Goal: Task Accomplishment & Management: Manage account settings

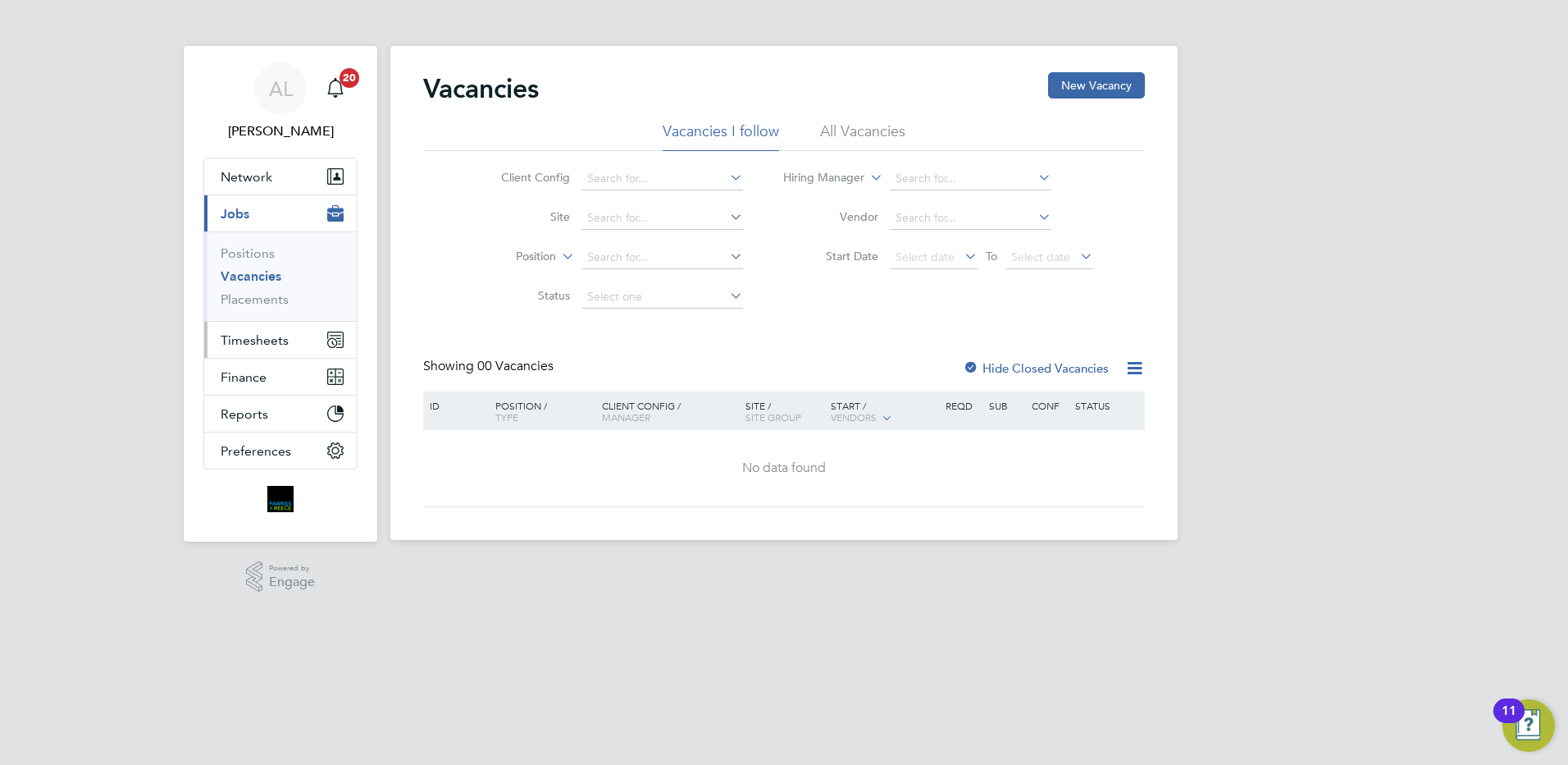
click at [266, 326] on button "Timesheets" at bounding box center [280, 340] width 152 height 36
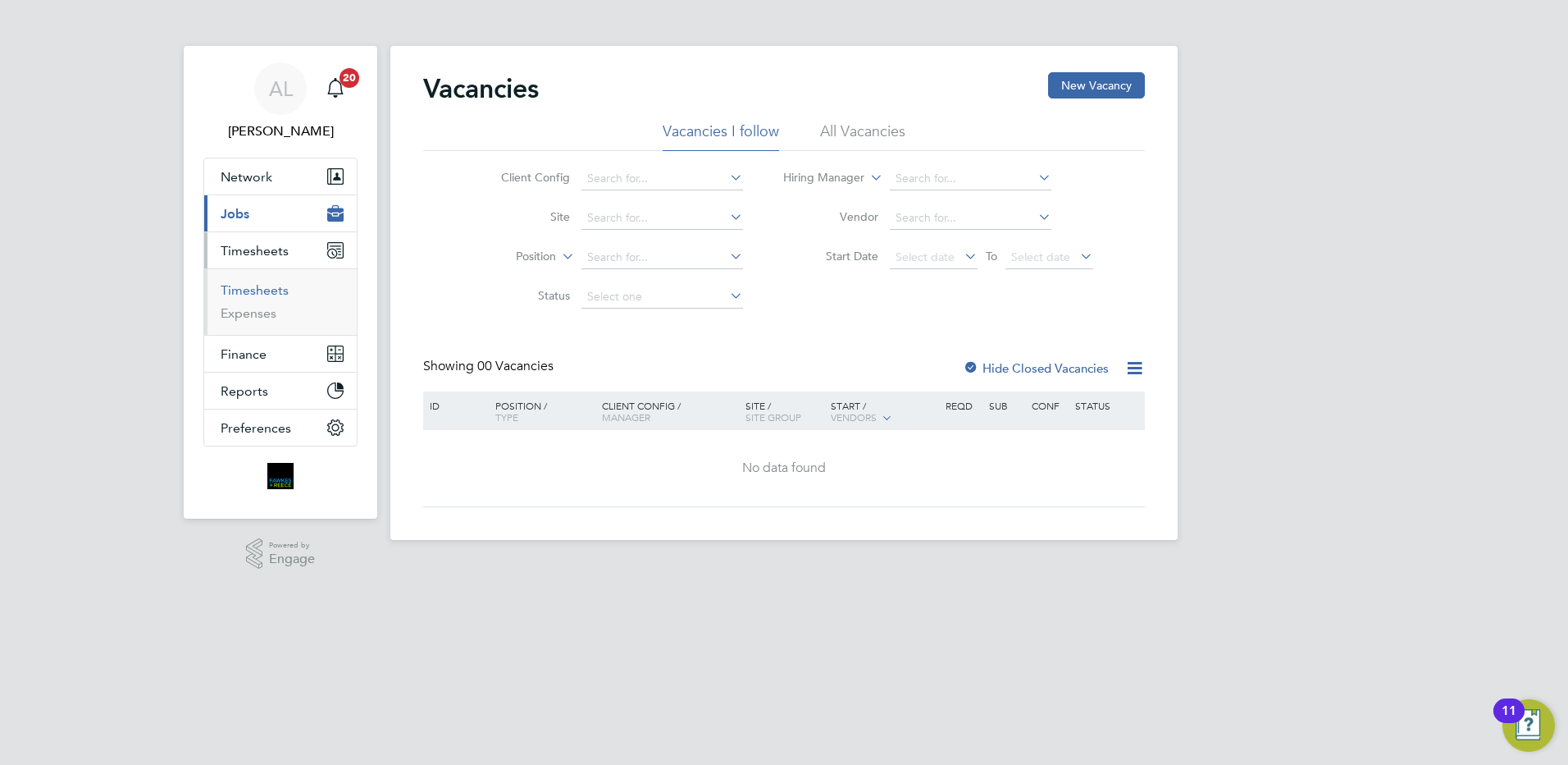
click at [270, 291] on link "Timesheets" at bounding box center [255, 290] width 68 height 16
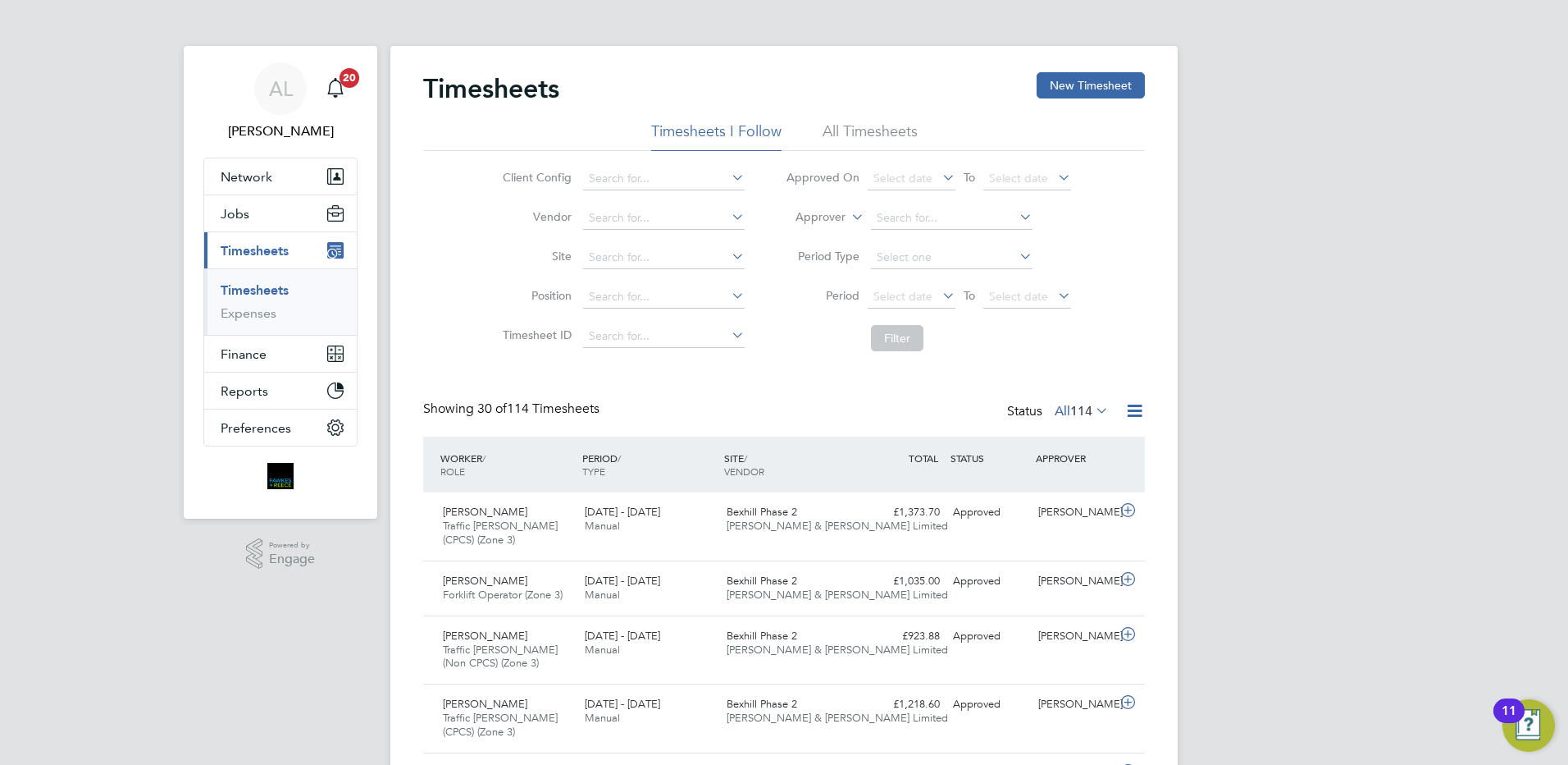
click at [1092, 408] on span "114" at bounding box center [1081, 411] width 22 height 16
click at [1082, 502] on li "Approved" at bounding box center [1066, 509] width 76 height 23
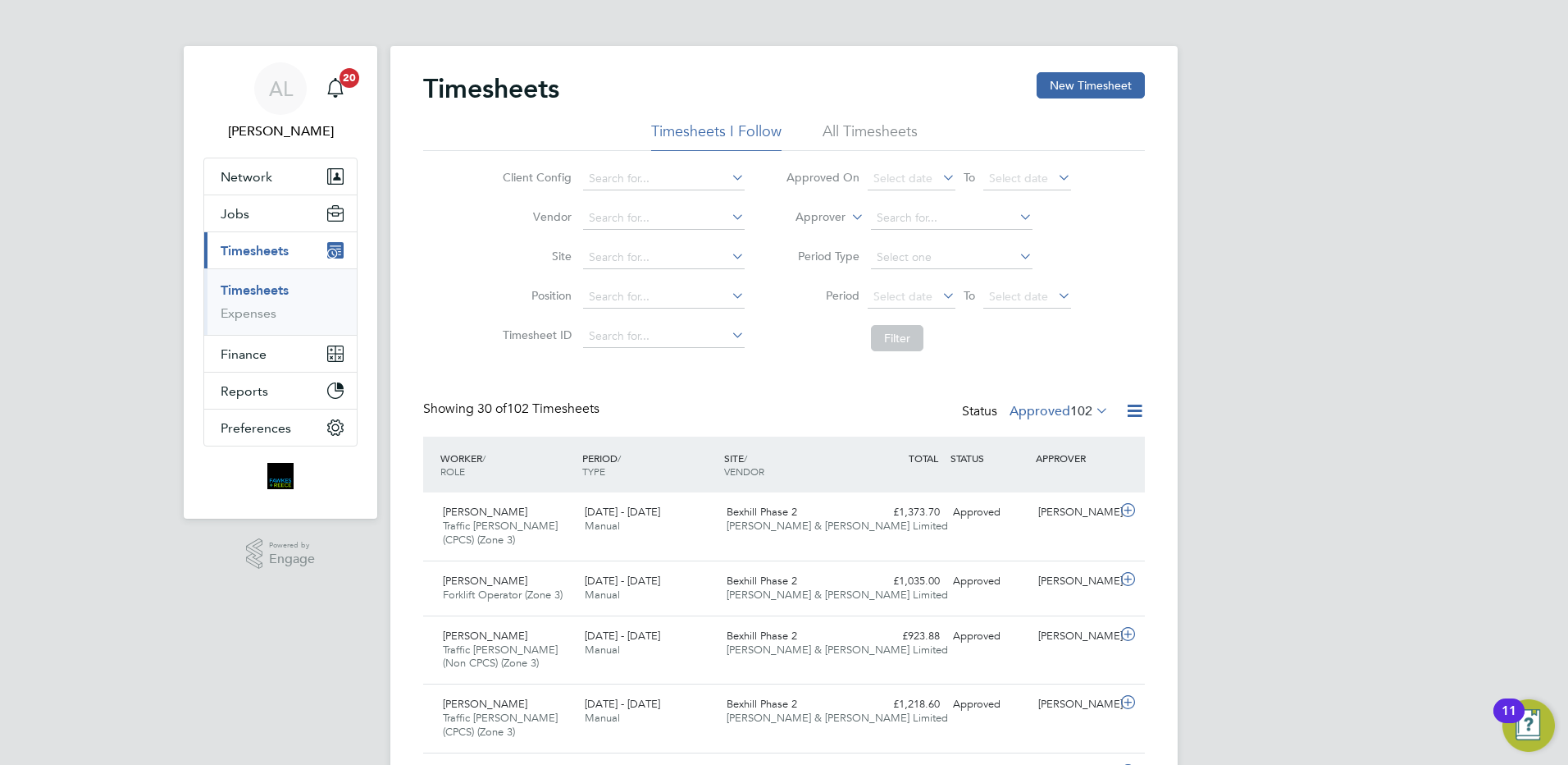
click at [1093, 400] on icon at bounding box center [1093, 409] width 0 height 23
click at [1056, 483] on li "Submitted" at bounding box center [1044, 486] width 76 height 23
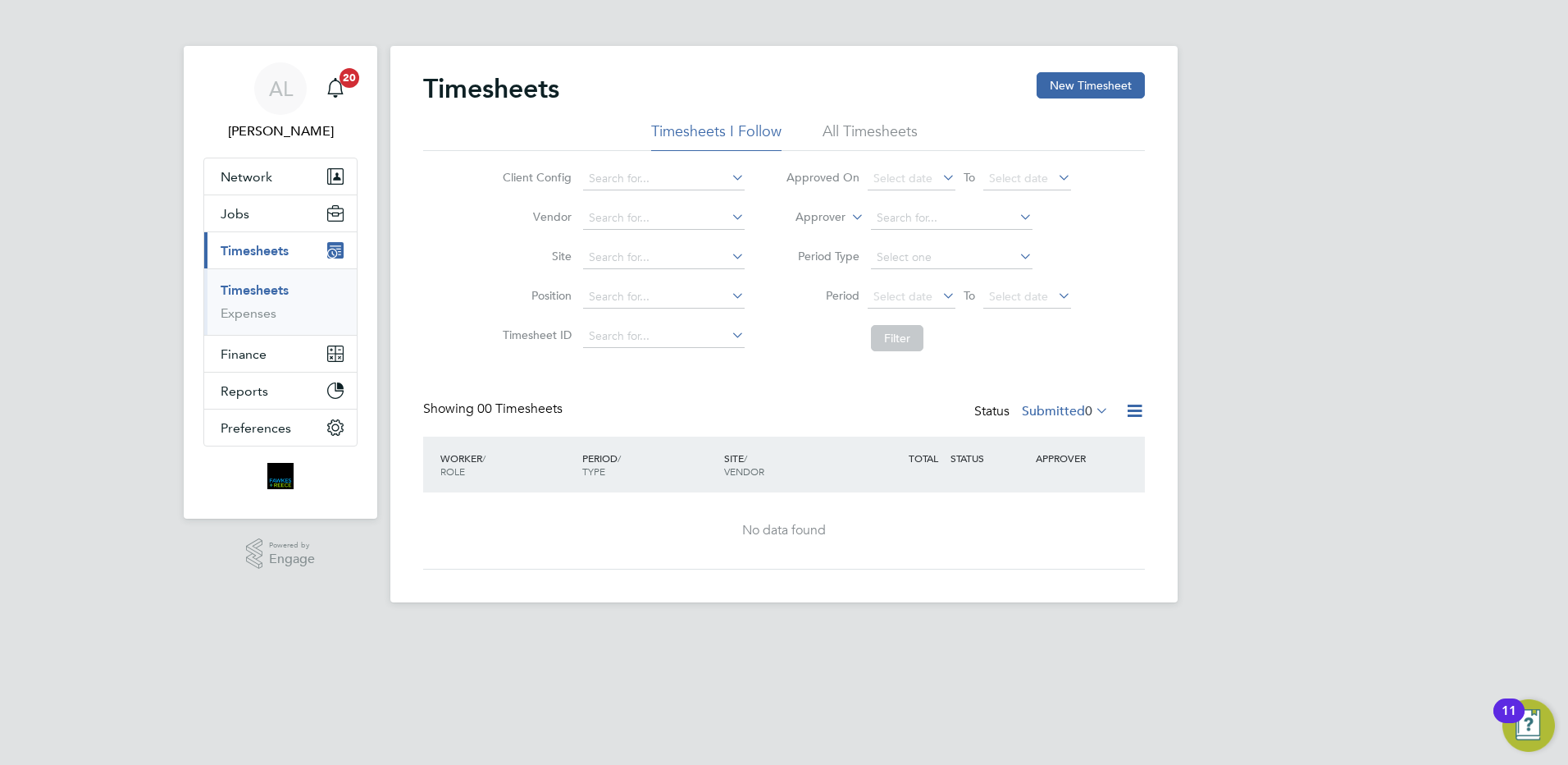
click at [1080, 410] on label "Submitted 0" at bounding box center [1065, 411] width 87 height 16
click at [1072, 511] on li "Approved" at bounding box center [1050, 509] width 76 height 23
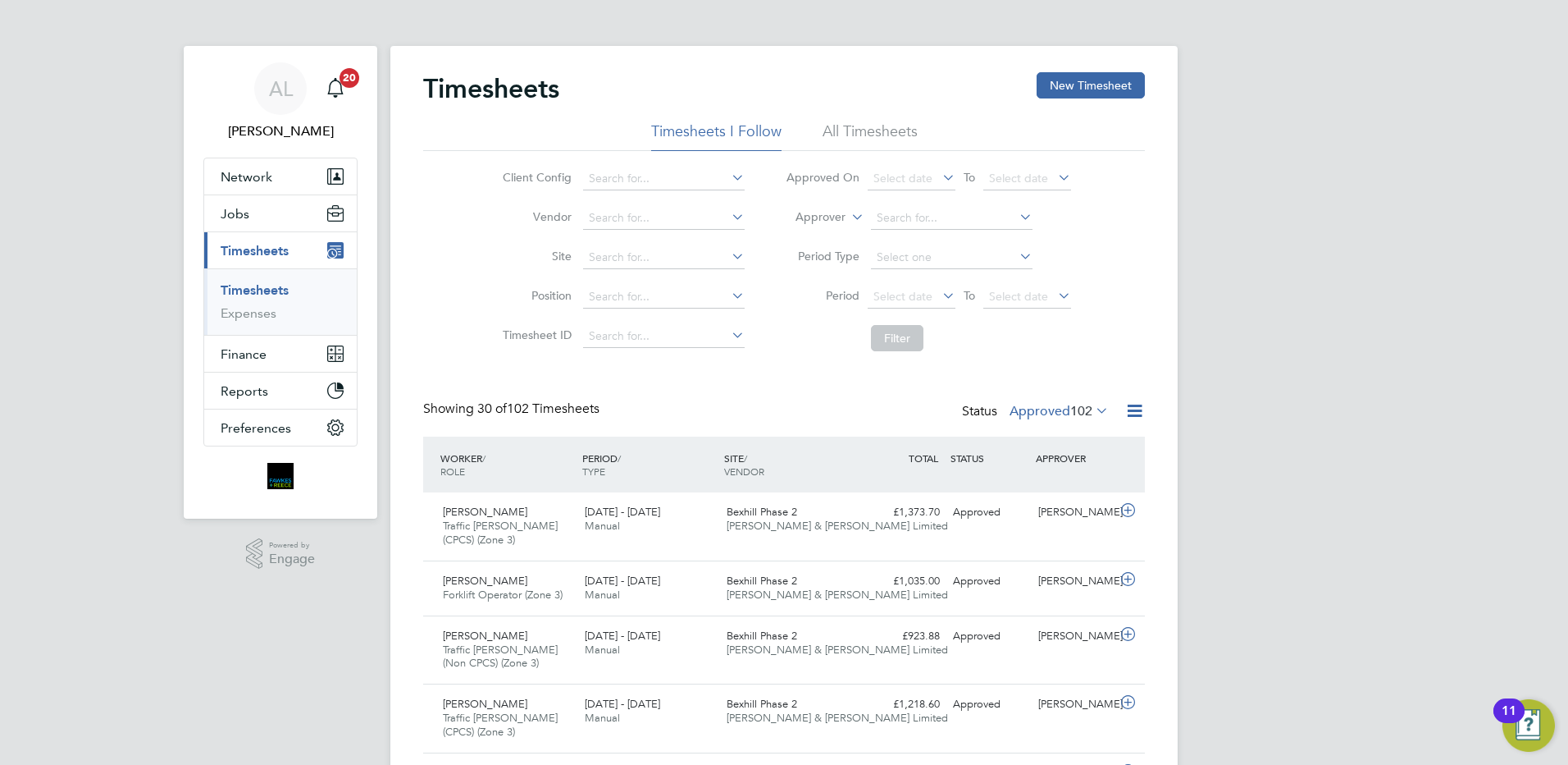
scroll to position [55, 142]
click at [1072, 410] on span "102" at bounding box center [1081, 411] width 22 height 16
click at [1058, 437] on li "All" at bounding box center [1044, 439] width 76 height 23
click at [881, 127] on li "All Timesheets" at bounding box center [870, 136] width 96 height 30
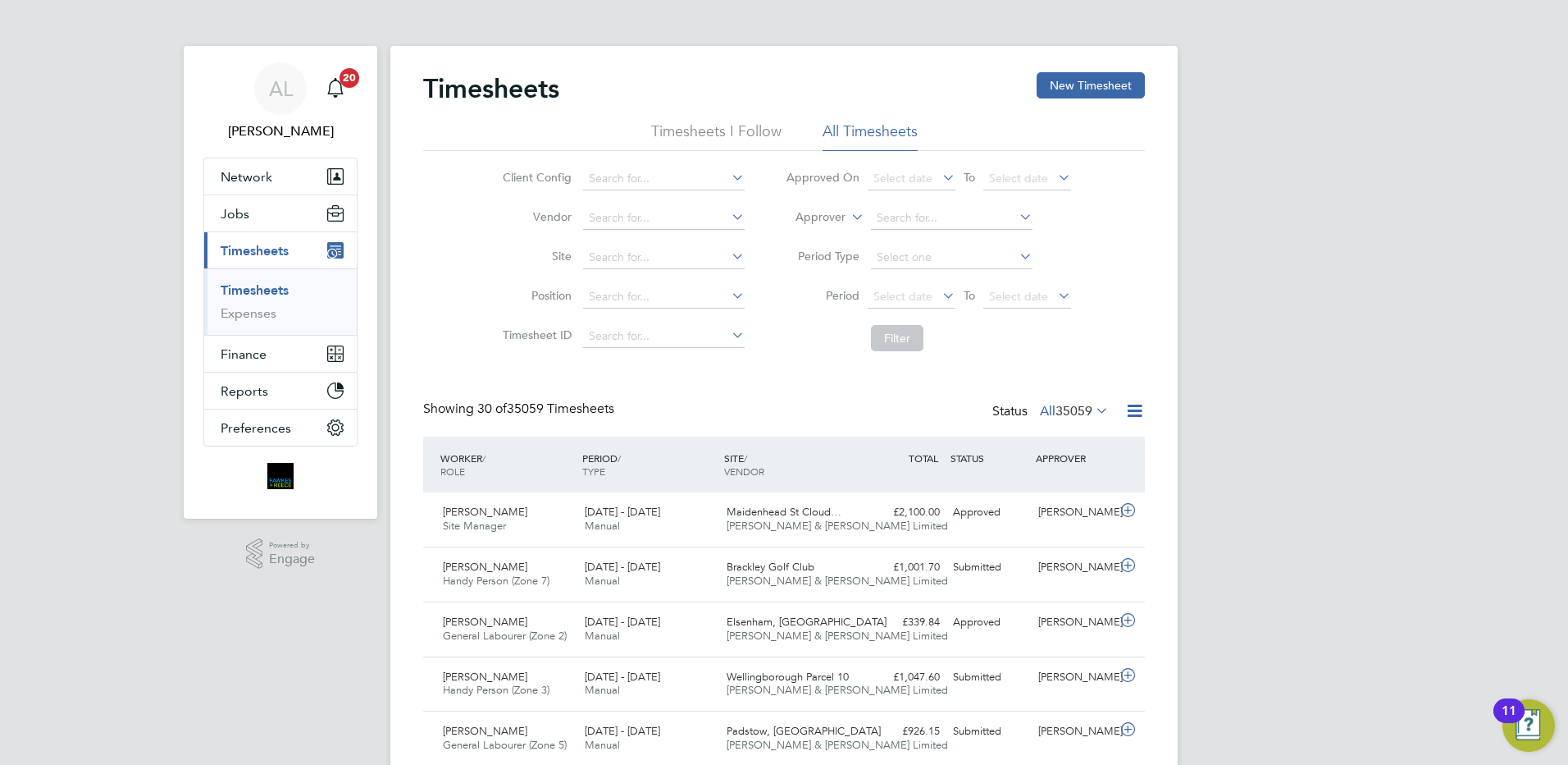
click at [1093, 408] on icon at bounding box center [1093, 409] width 0 height 23
click at [1073, 481] on li "Submitted" at bounding box center [1046, 486] width 76 height 23
click at [1070, 422] on div "Status Submitted 56" at bounding box center [1039, 411] width 145 height 23
click at [1080, 410] on span "56" at bounding box center [1085, 411] width 15 height 16
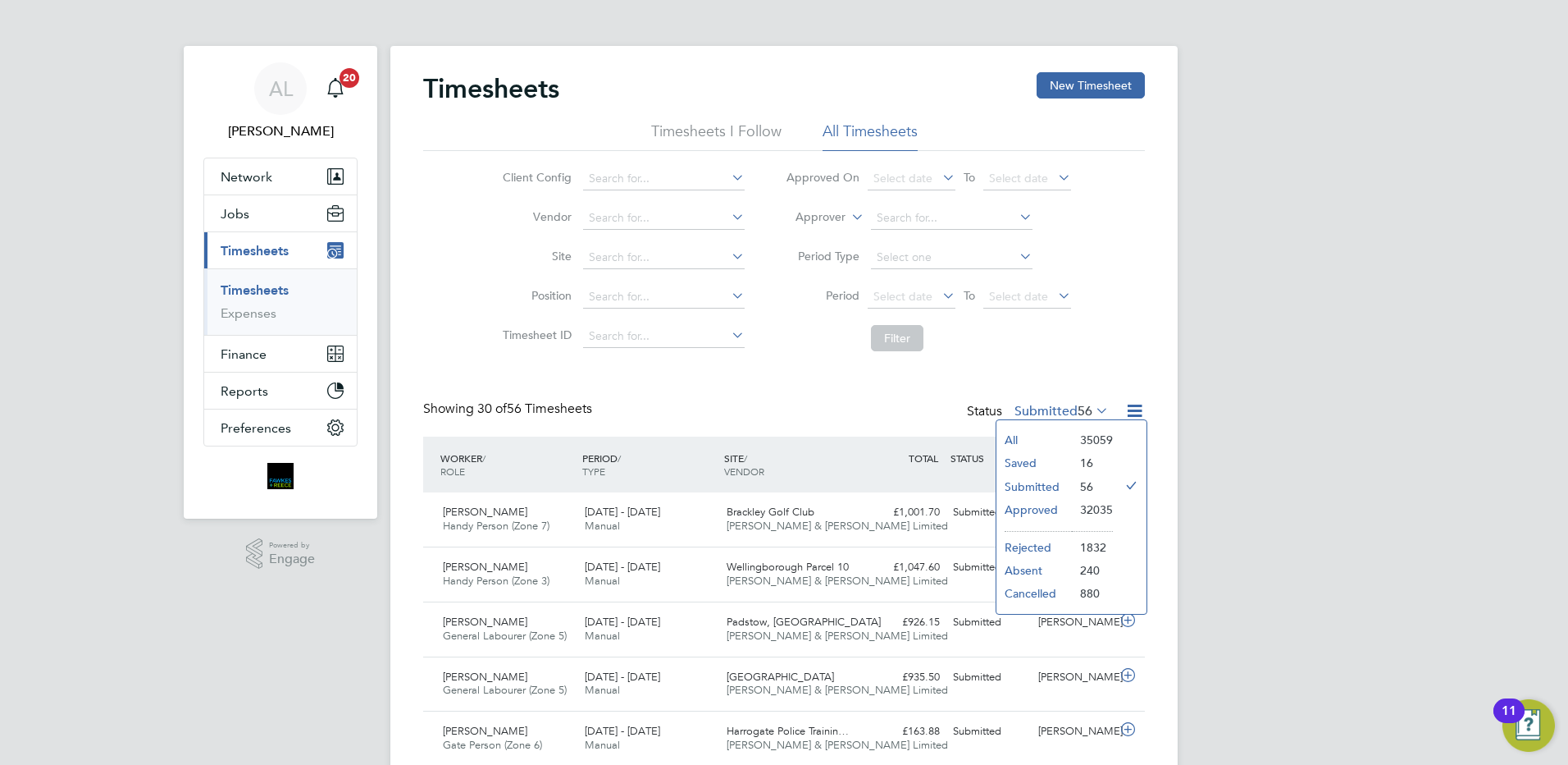
click at [1057, 511] on li "Approved" at bounding box center [1034, 509] width 76 height 23
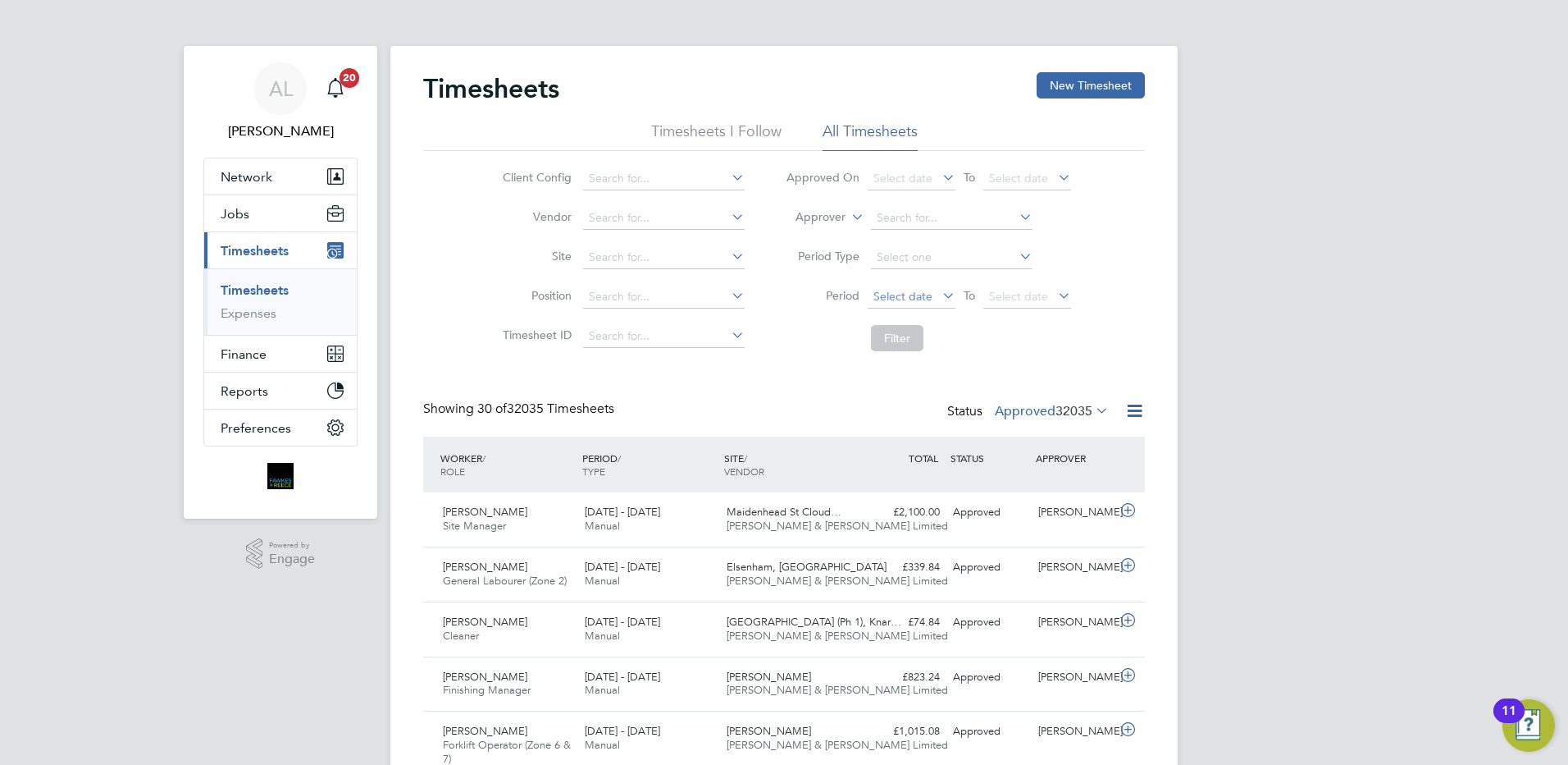
click at [917, 305] on span "Select date" at bounding box center [912, 298] width 88 height 22
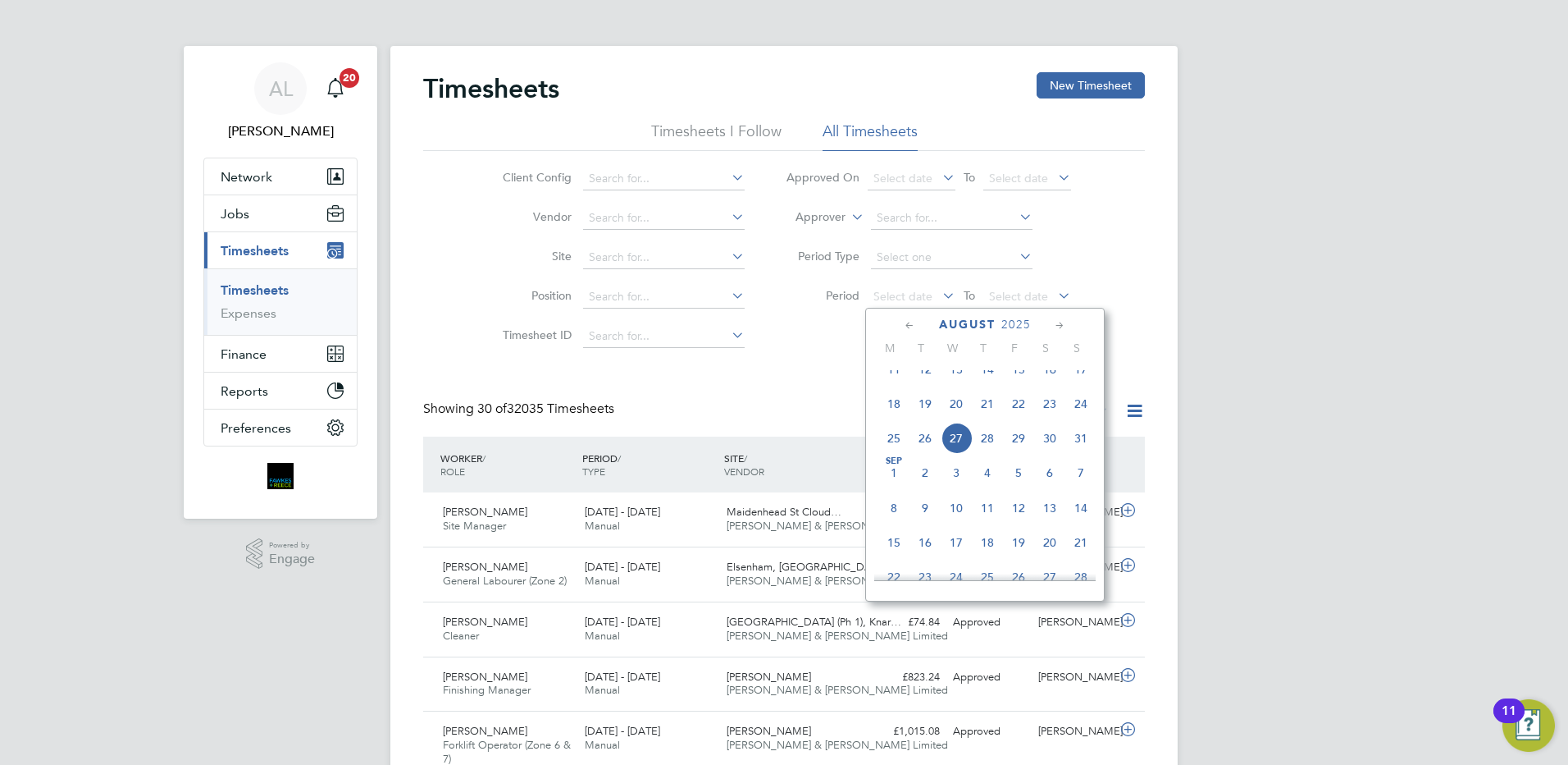
click at [892, 416] on span "18" at bounding box center [893, 403] width 31 height 31
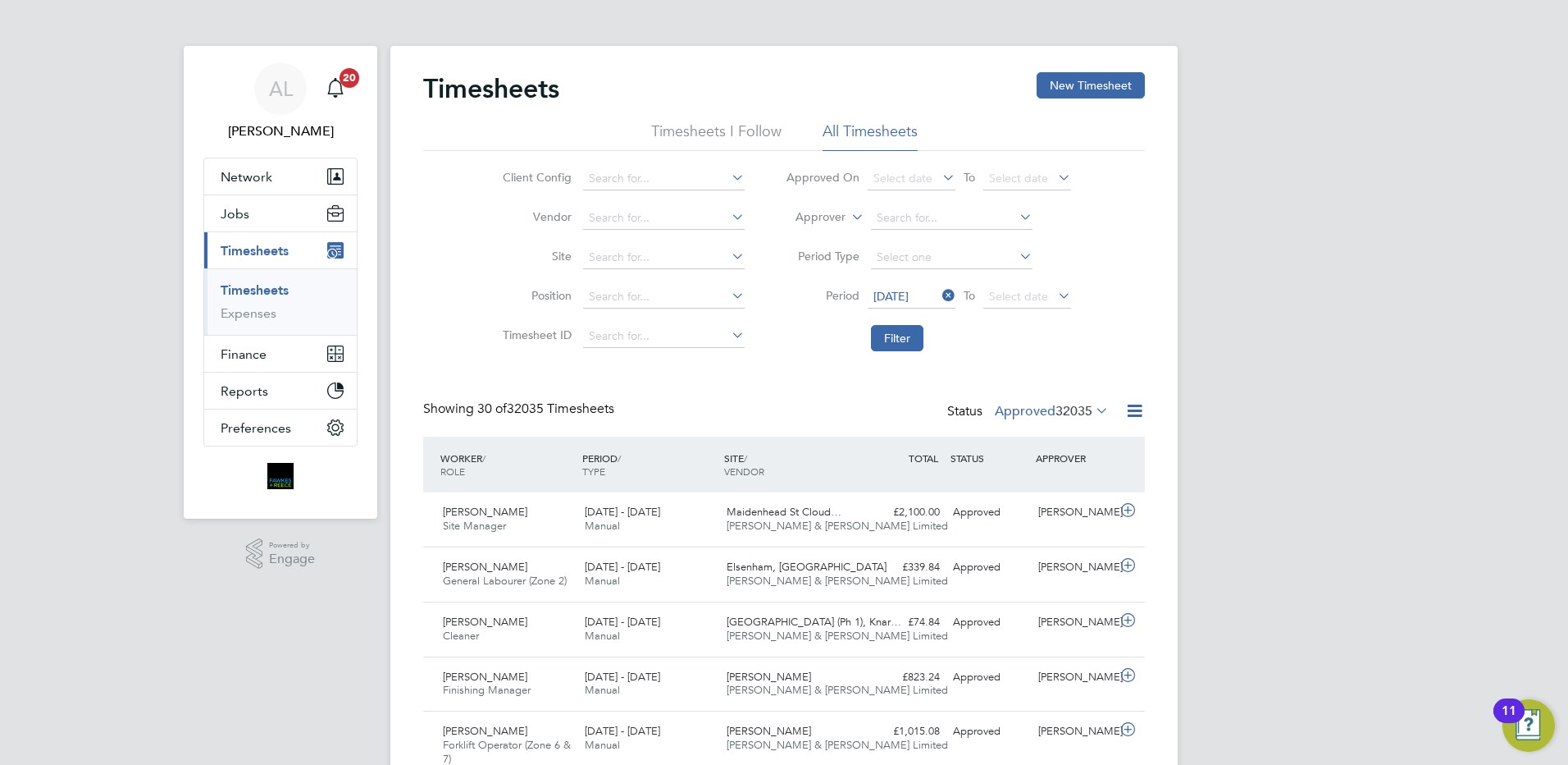
click at [1055, 297] on icon at bounding box center [1055, 295] width 0 height 23
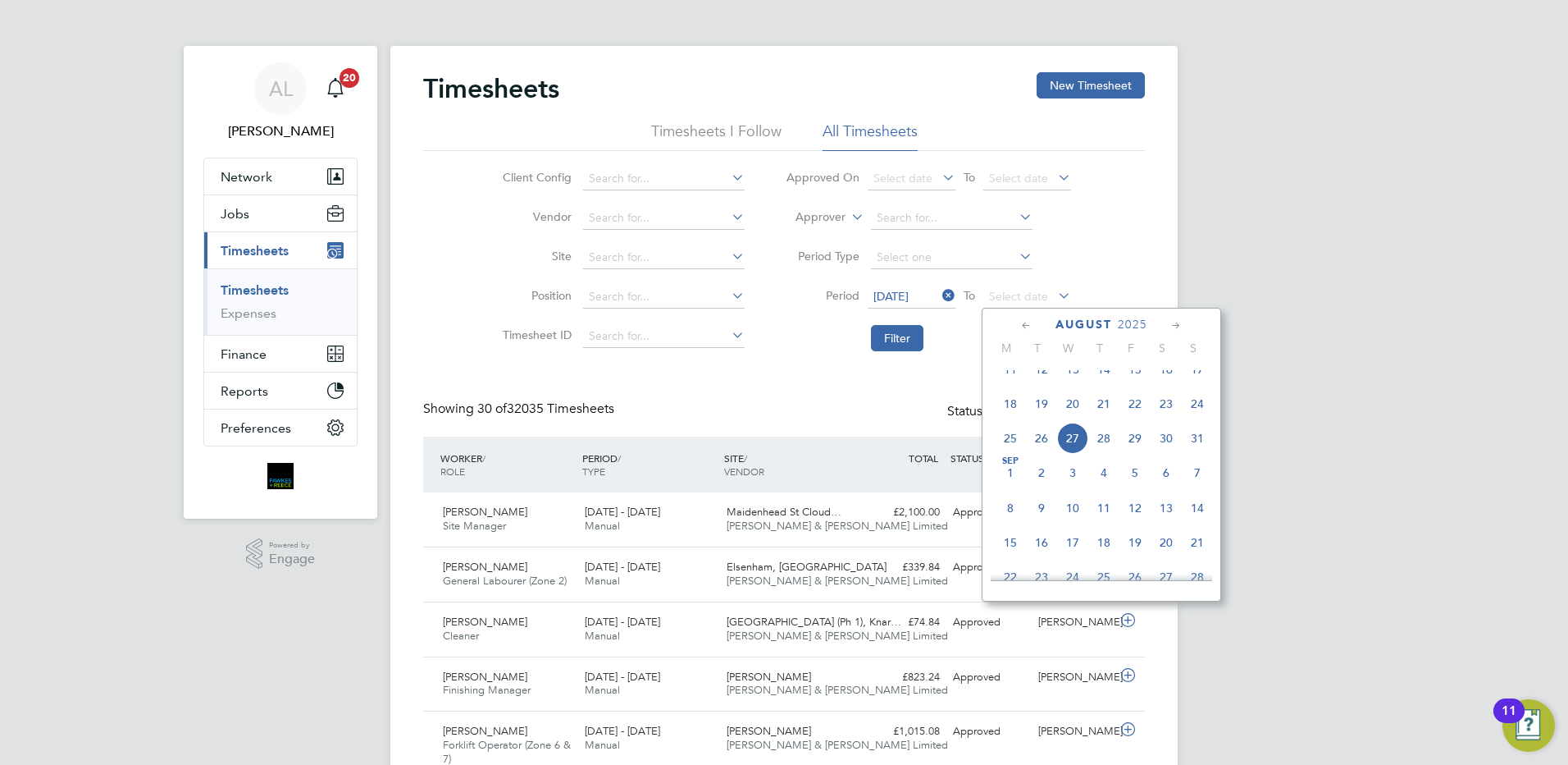
click at [1199, 419] on span "24" at bounding box center [1197, 403] width 31 height 31
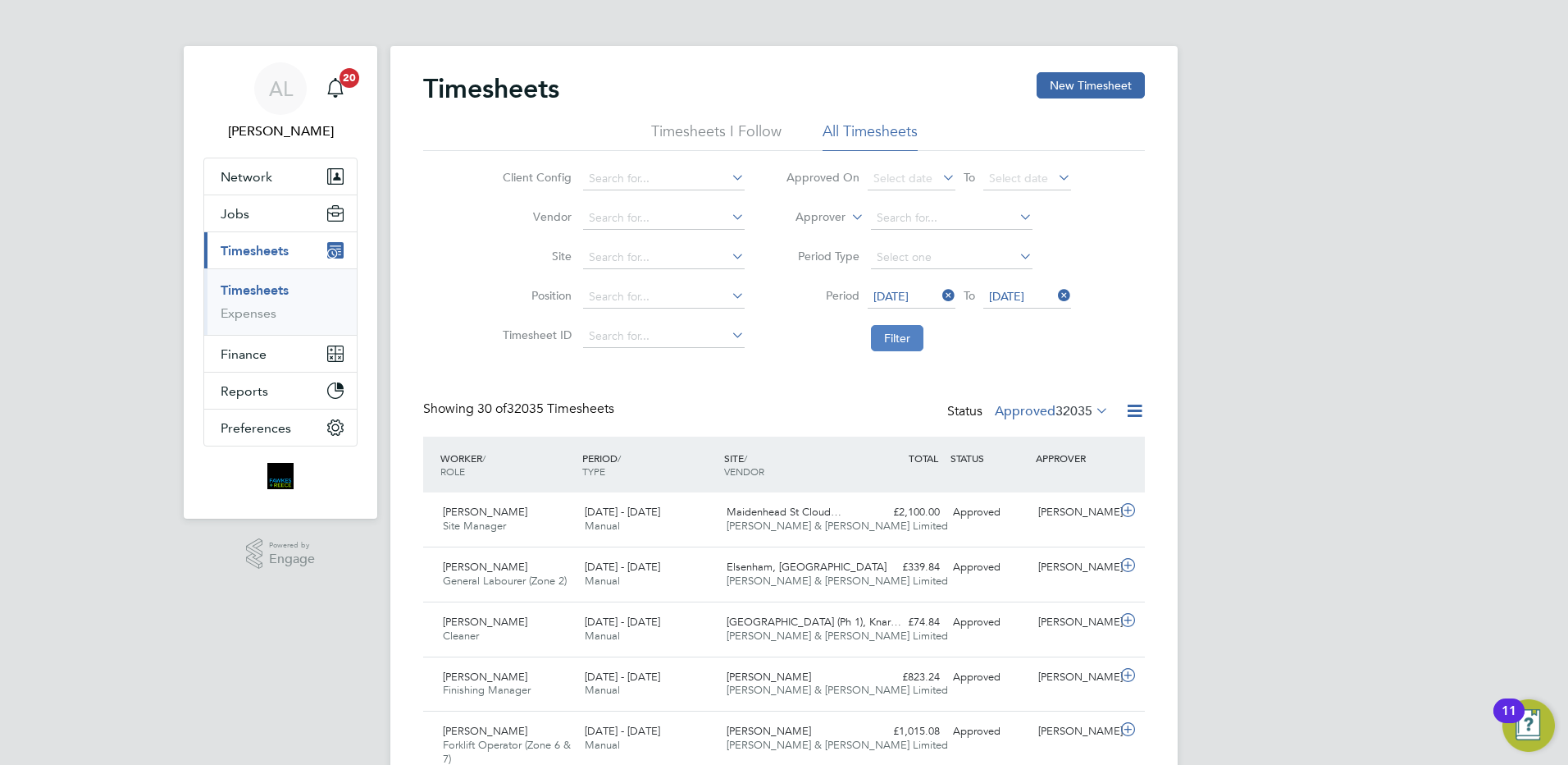
click at [908, 338] on button "Filter" at bounding box center [897, 338] width 53 height 26
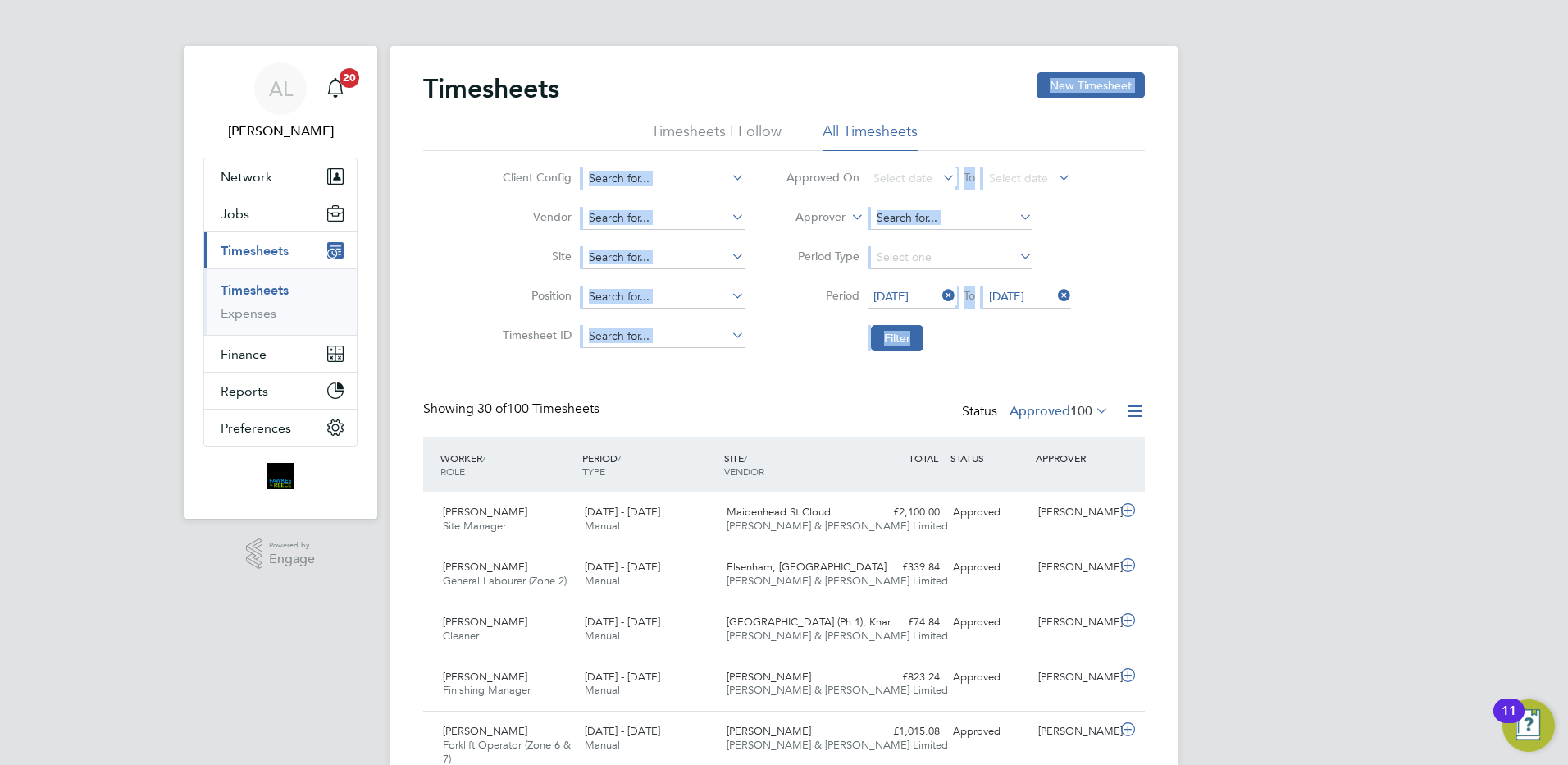
drag, startPoint x: 1102, startPoint y: 242, endPoint x: 622, endPoint y: 94, distance: 502.3
drag, startPoint x: 622, startPoint y: 94, endPoint x: 632, endPoint y: 90, distance: 10.8
click at [632, 90] on div "Timesheets New Timesheet" at bounding box center [784, 97] width 722 height 49
drag, startPoint x: 630, startPoint y: 83, endPoint x: 1246, endPoint y: 716, distance: 883.3
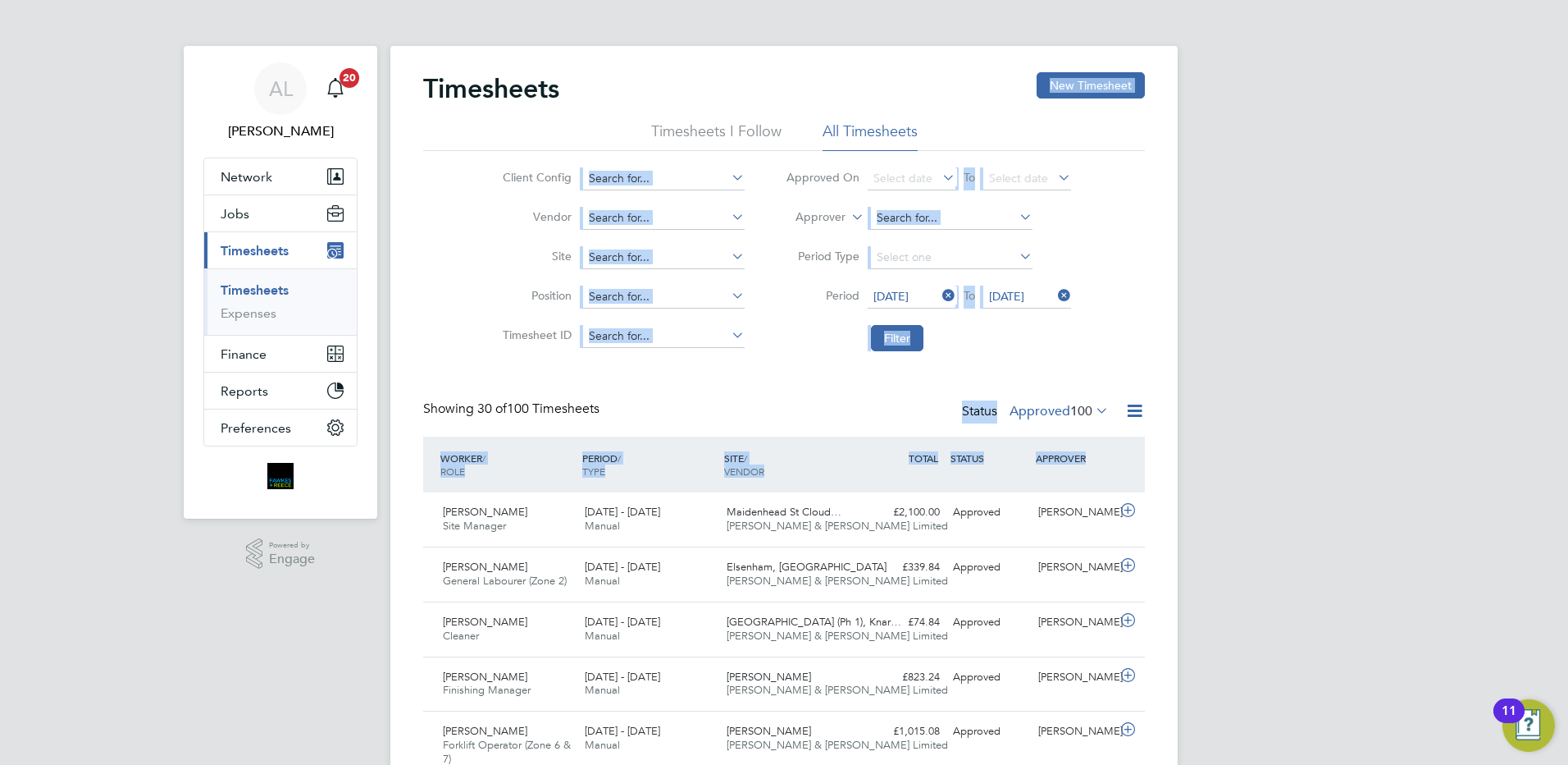
drag, startPoint x: 608, startPoint y: 106, endPoint x: 913, endPoint y: 665, distance: 636.8
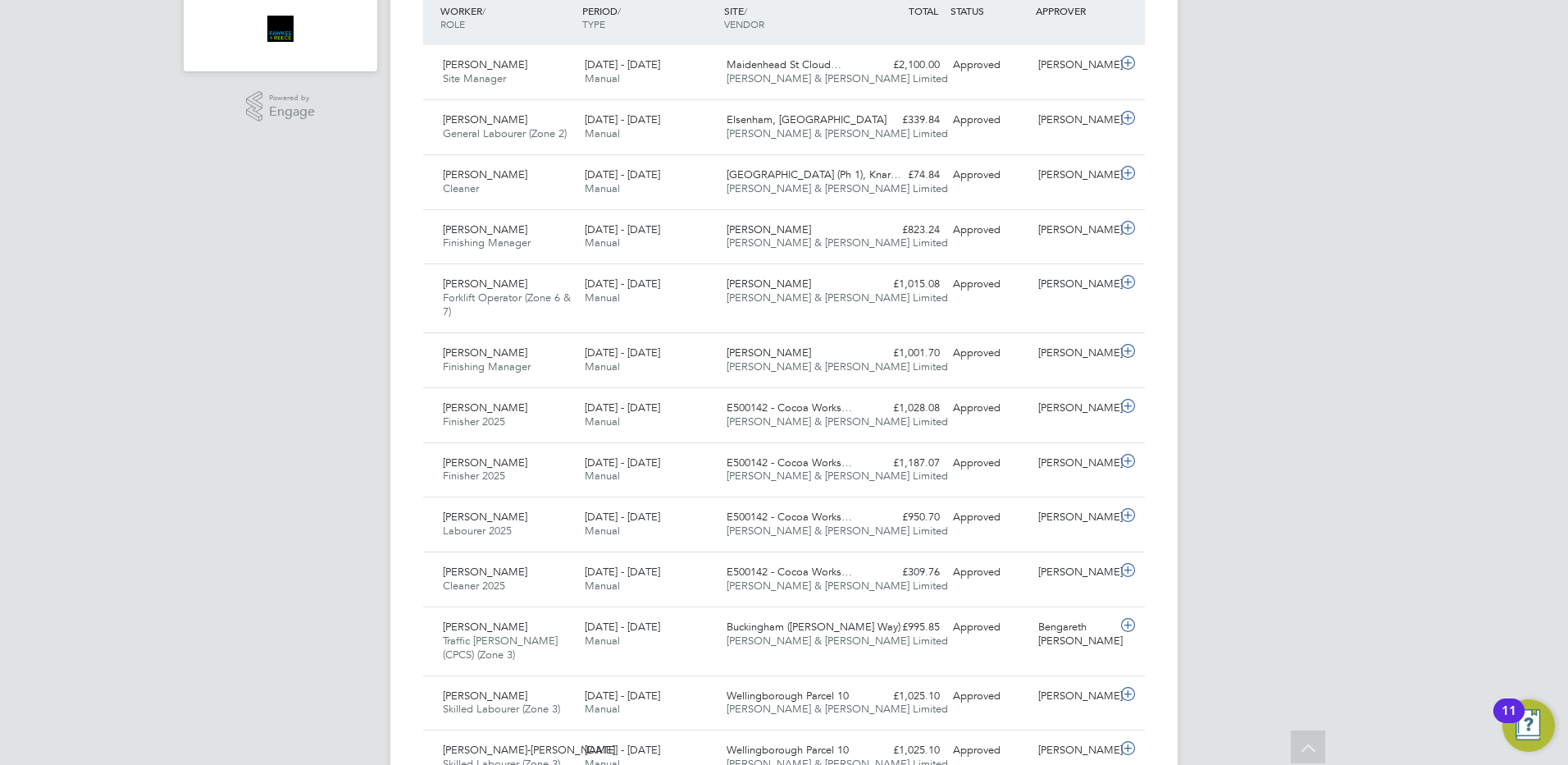
scroll to position [119, 0]
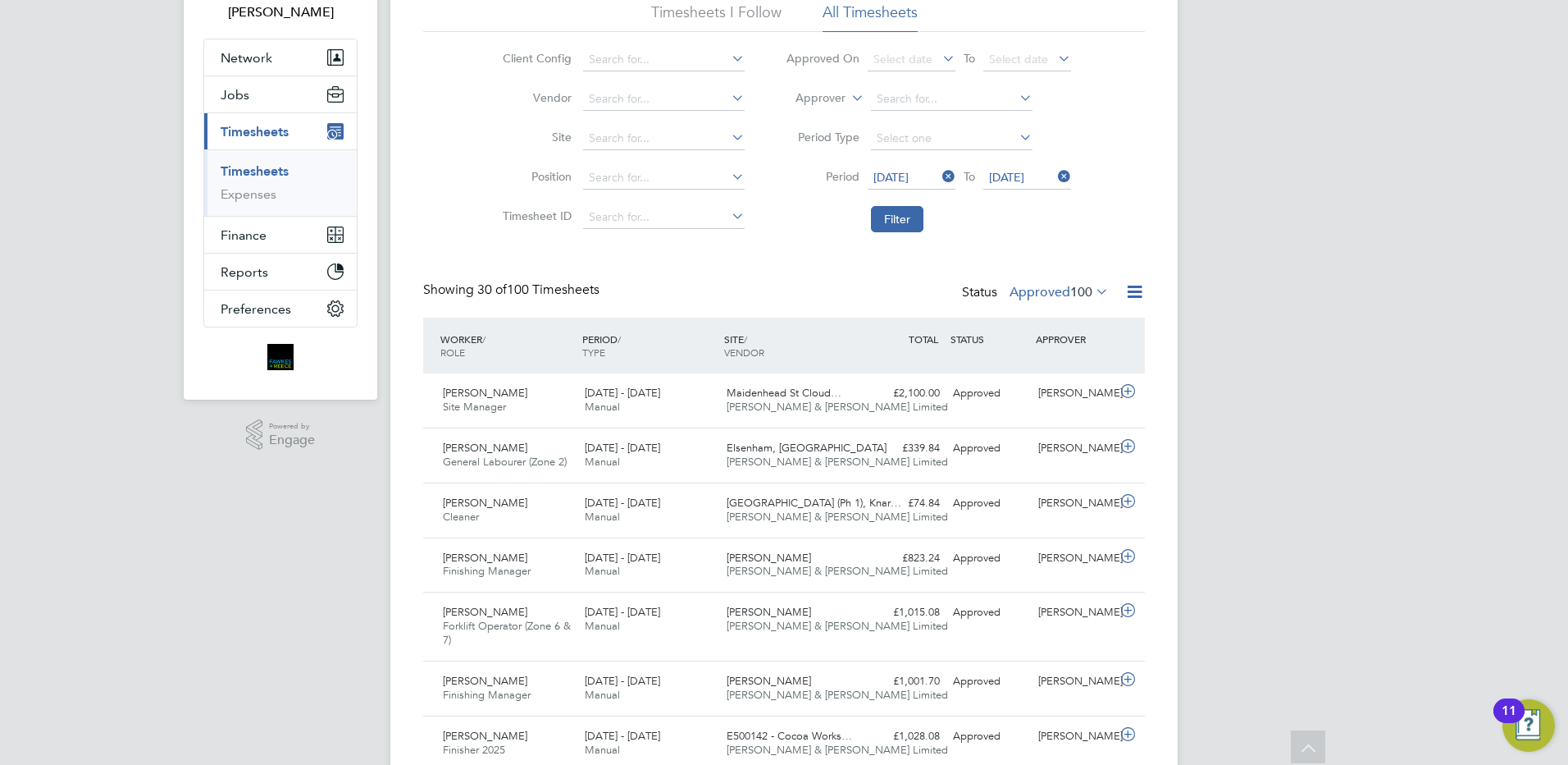
click at [1076, 287] on span "100" at bounding box center [1081, 292] width 22 height 16
click at [1059, 366] on li "Submitted" at bounding box center [1044, 368] width 76 height 23
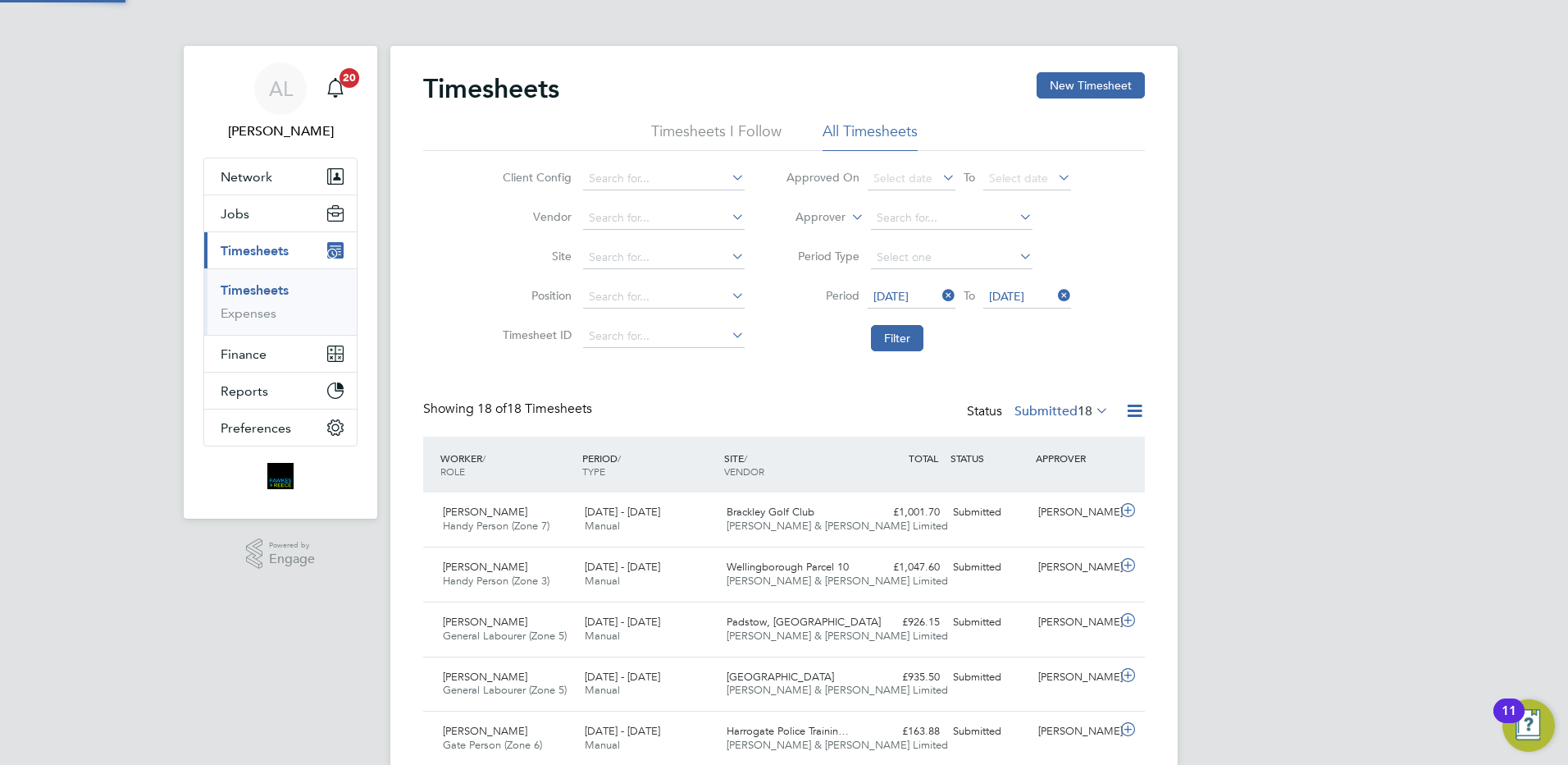
scroll to position [8, 8]
